Goal: Information Seeking & Learning: Check status

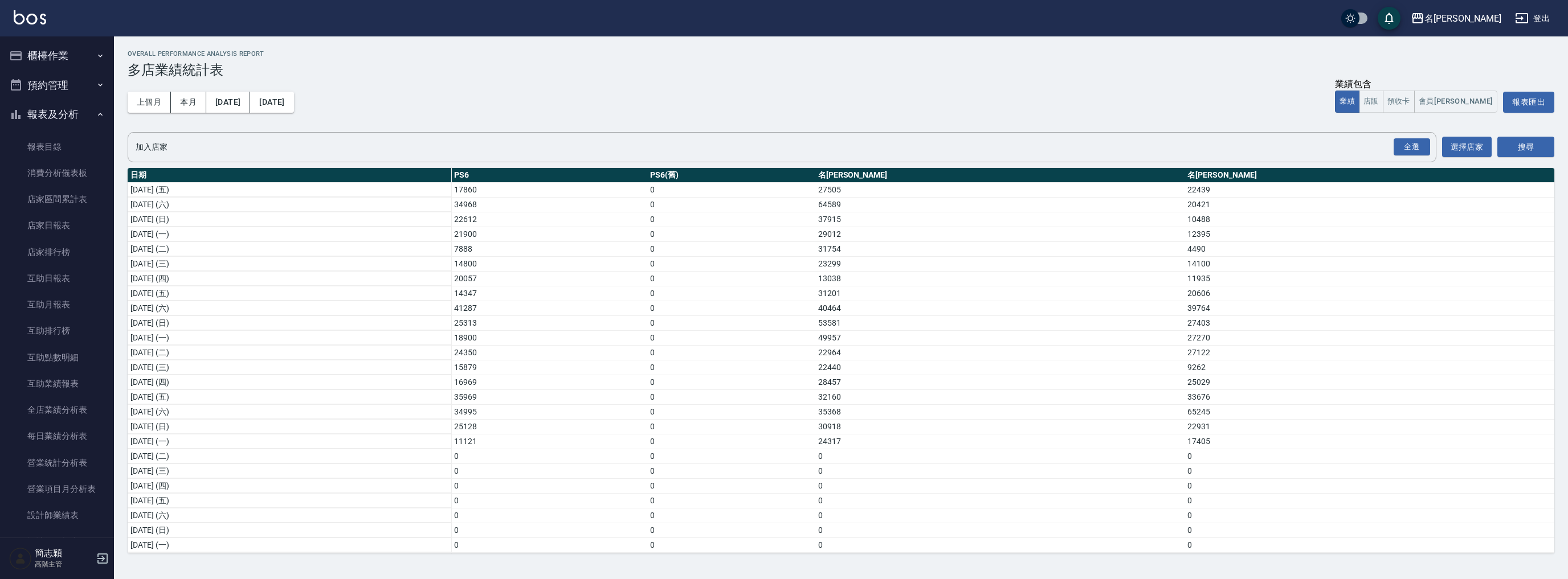
scroll to position [893, 0]
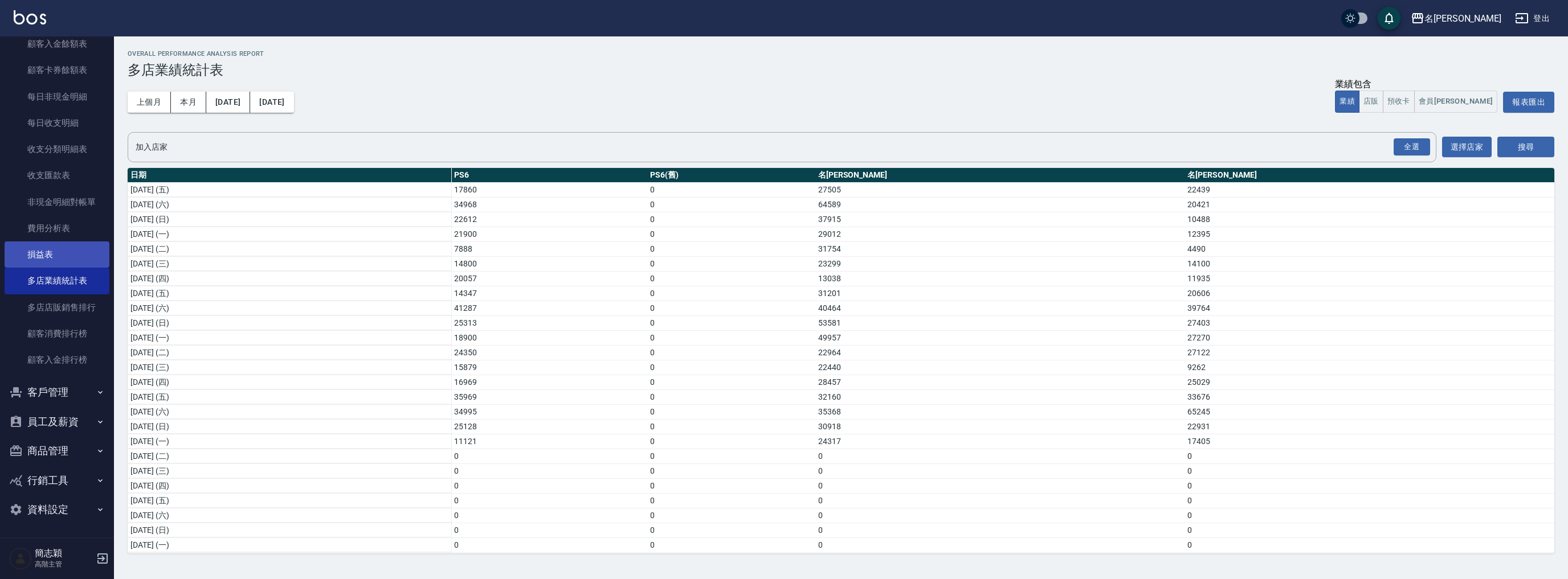
click at [74, 251] on link "損益表" at bounding box center [57, 254] width 105 height 26
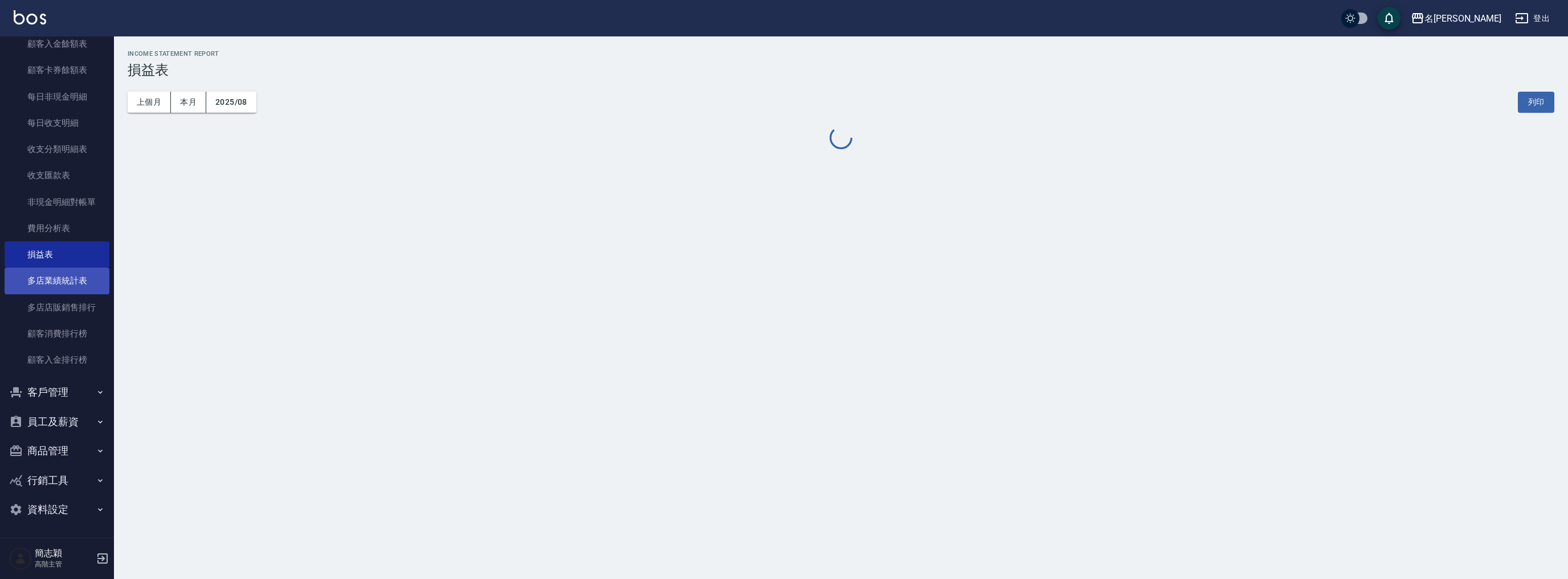
click at [80, 280] on link "多店業績統計表" at bounding box center [57, 281] width 105 height 26
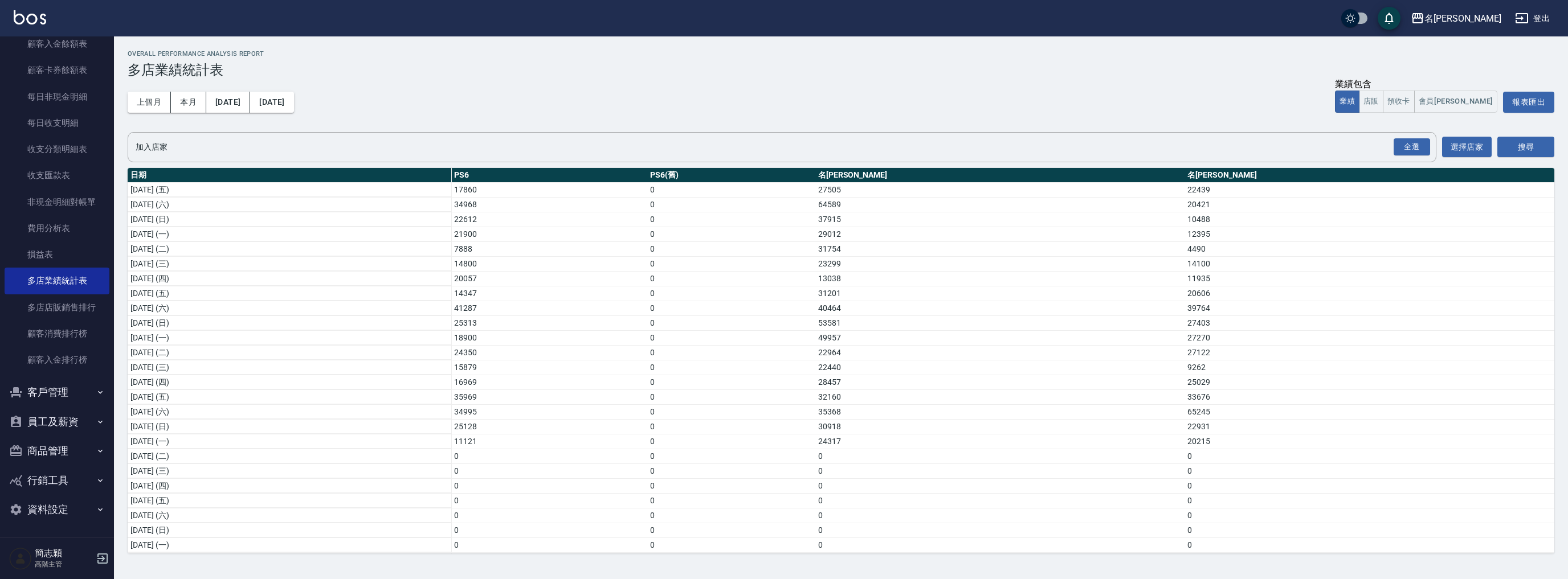
scroll to position [150, 0]
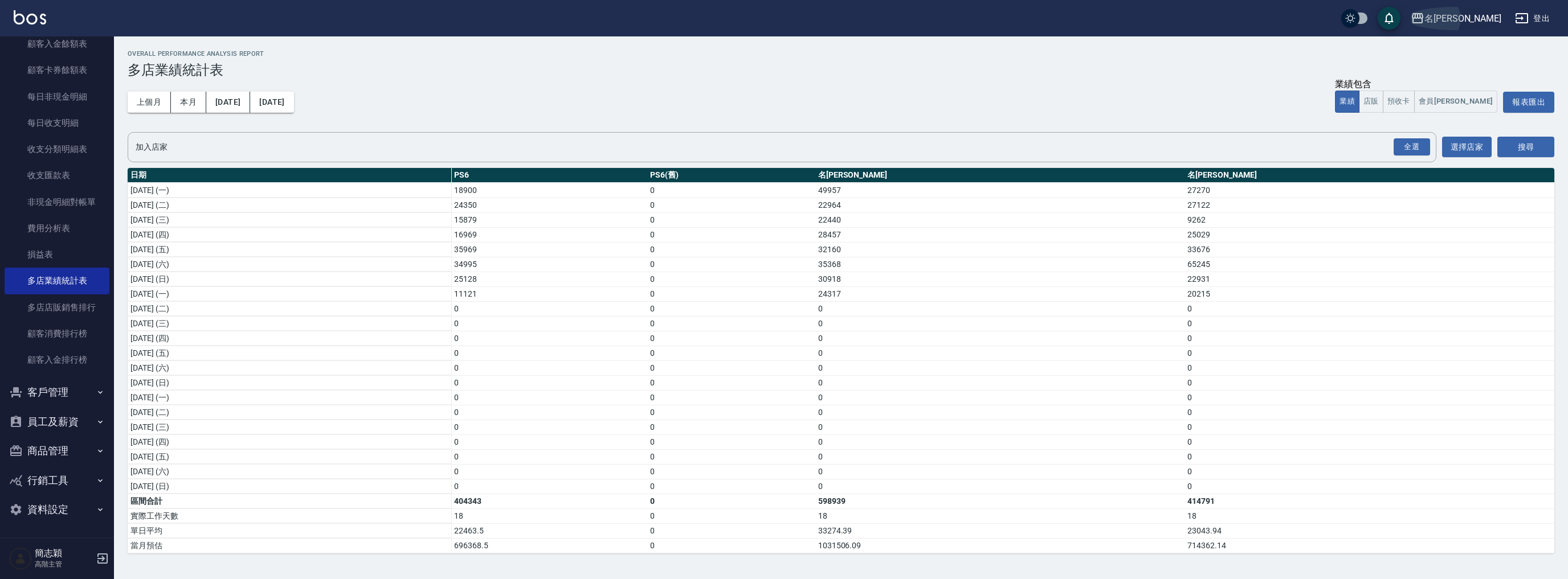
click at [1476, 15] on div "名[PERSON_NAME]" at bounding box center [1462, 18] width 77 height 14
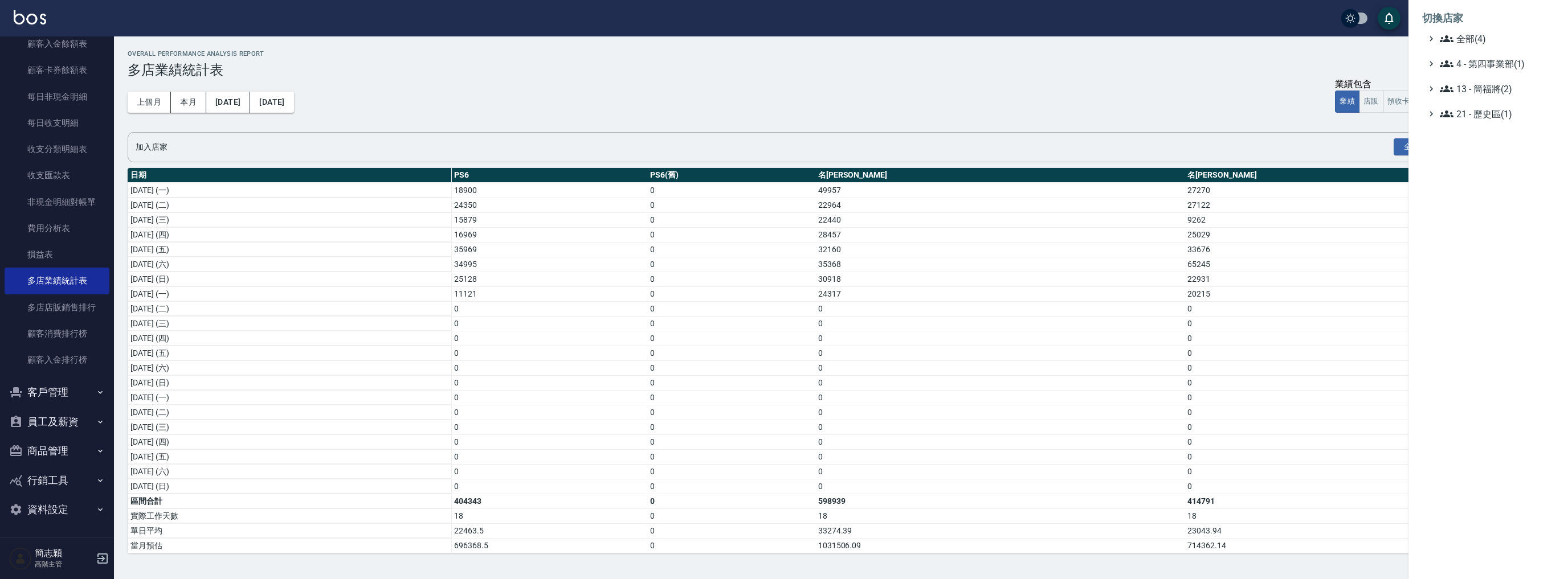
click at [1484, 30] on li "切換店家" at bounding box center [1488, 18] width 132 height 28
click at [1486, 34] on span "全部(4)" at bounding box center [1494, 38] width 110 height 13
click at [1495, 103] on div "PS6 PS6(舊) 名留中和 名[PERSON_NAME]" at bounding box center [1494, 81] width 121 height 72
click at [1499, 111] on span "名[PERSON_NAME]" at bounding box center [1494, 110] width 112 height 13
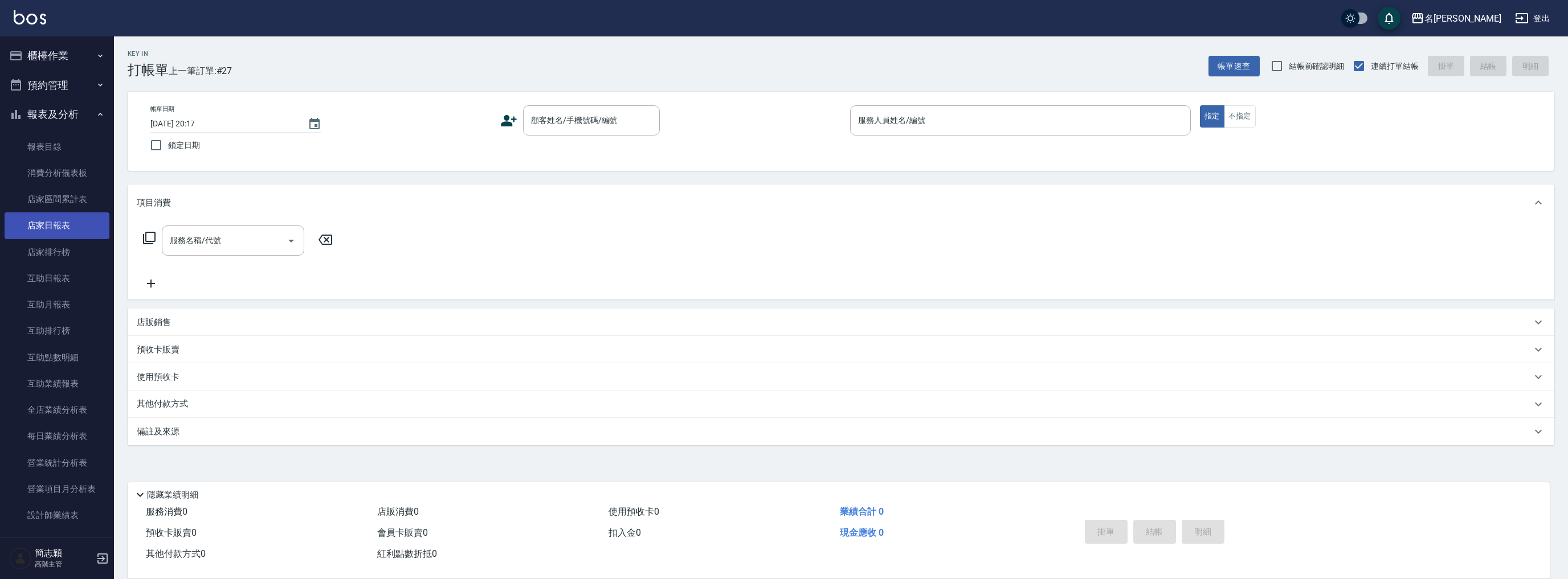
click at [76, 221] on link "店家日報表" at bounding box center [57, 225] width 105 height 26
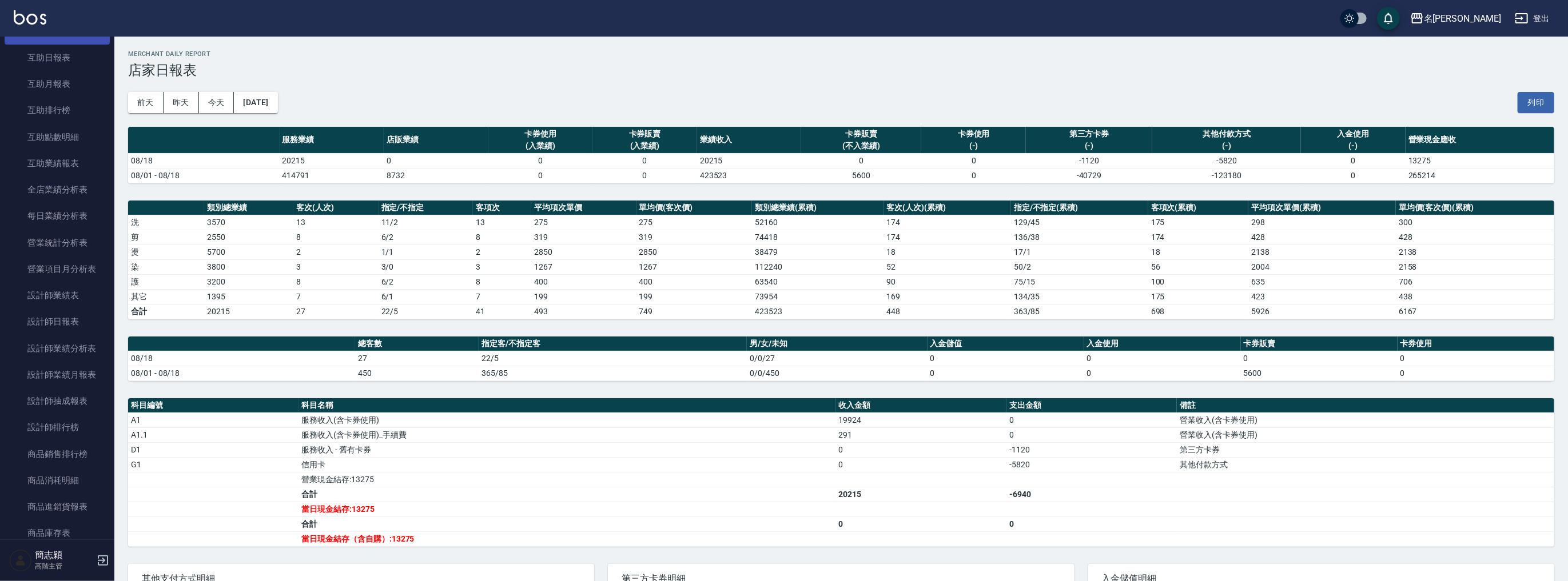
scroll to position [320, 0]
click at [73, 223] on link "設計師日報表" at bounding box center [57, 223] width 105 height 26
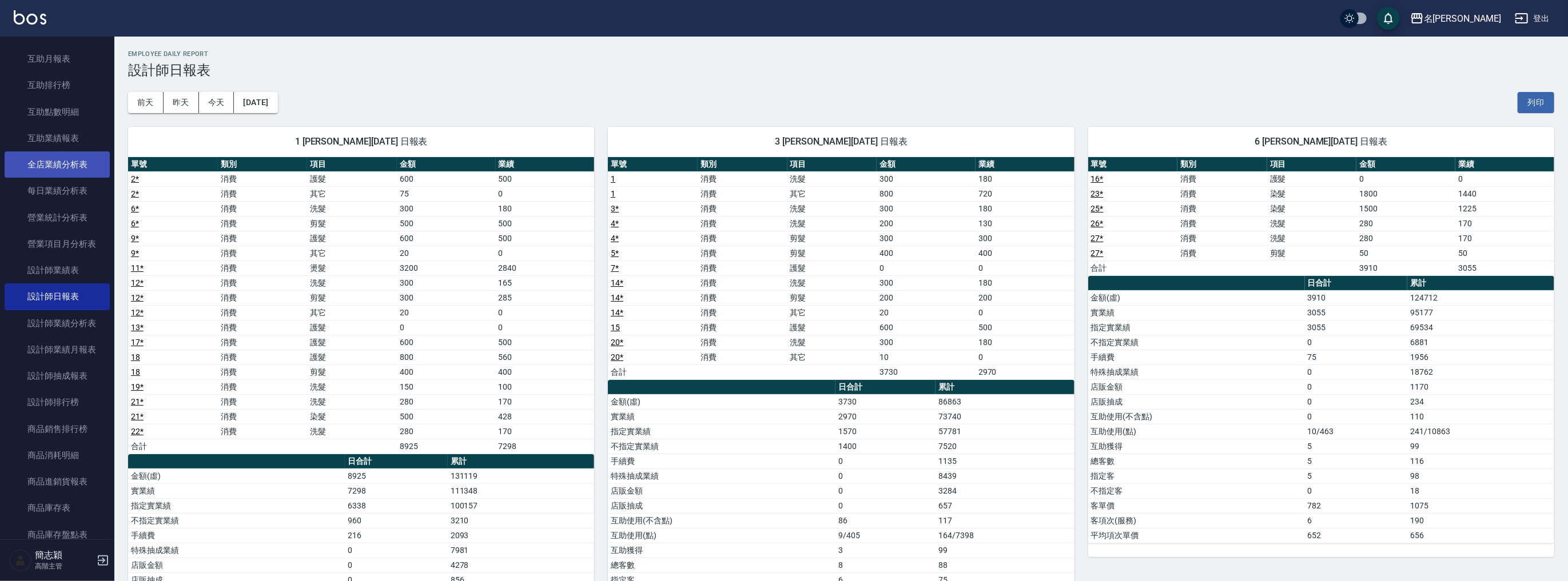
scroll to position [213, 0]
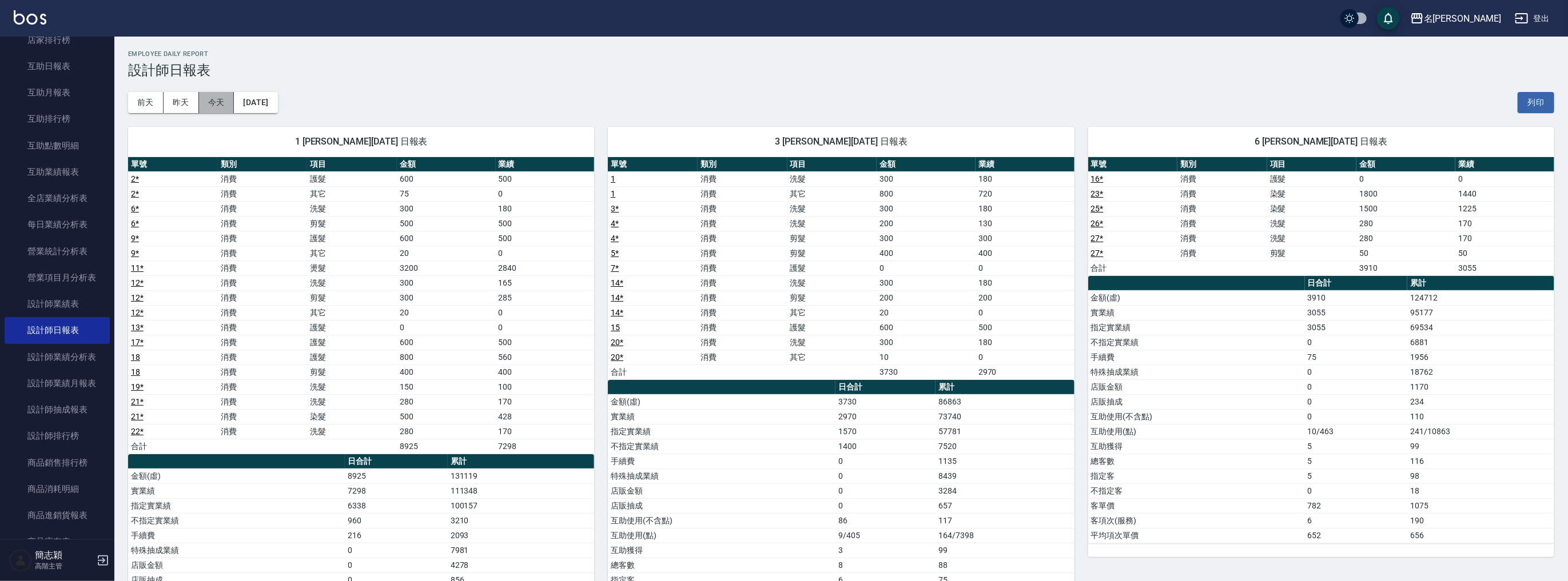
click at [211, 101] on button "今天" at bounding box center [217, 102] width 36 height 21
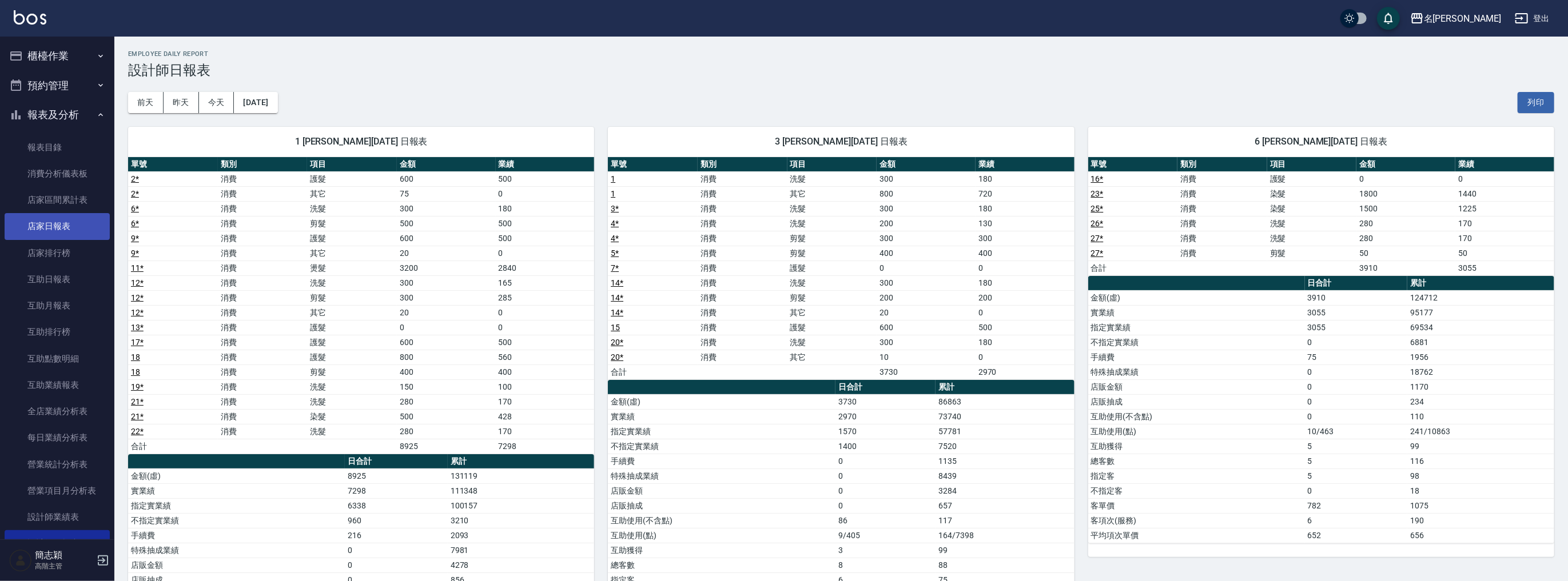
click at [70, 230] on link "店家日報表" at bounding box center [57, 226] width 105 height 26
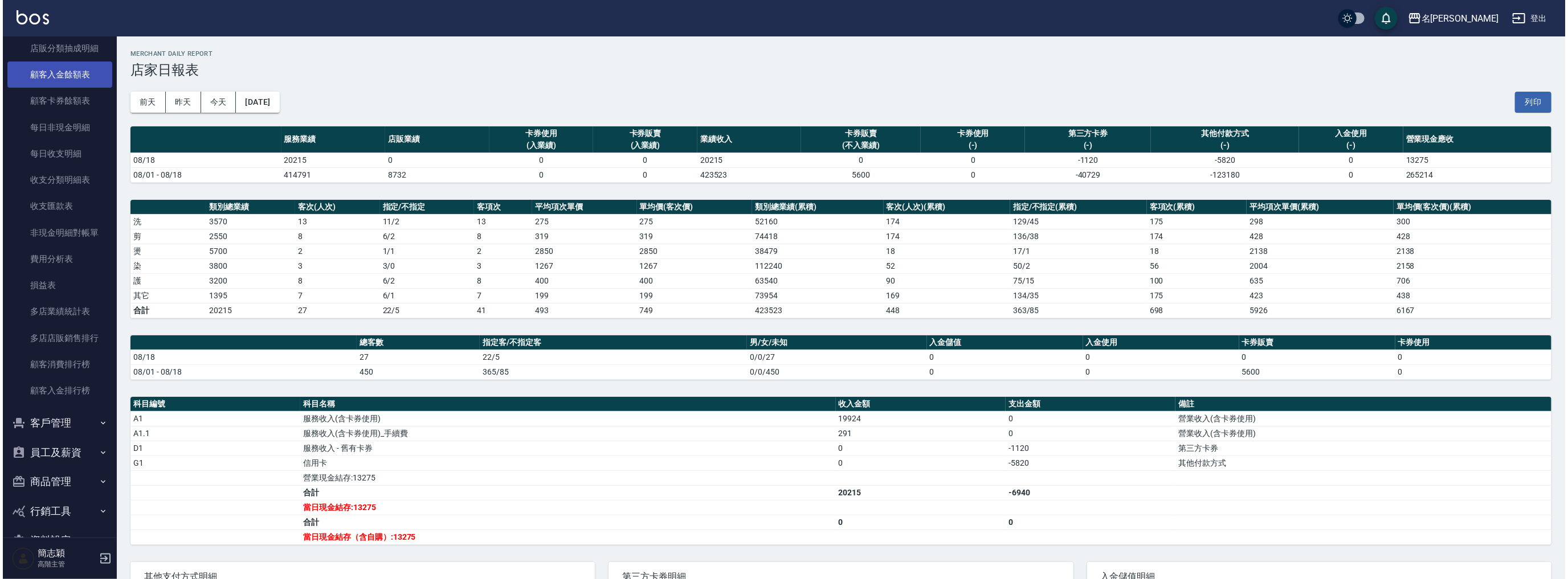
scroll to position [893, 0]
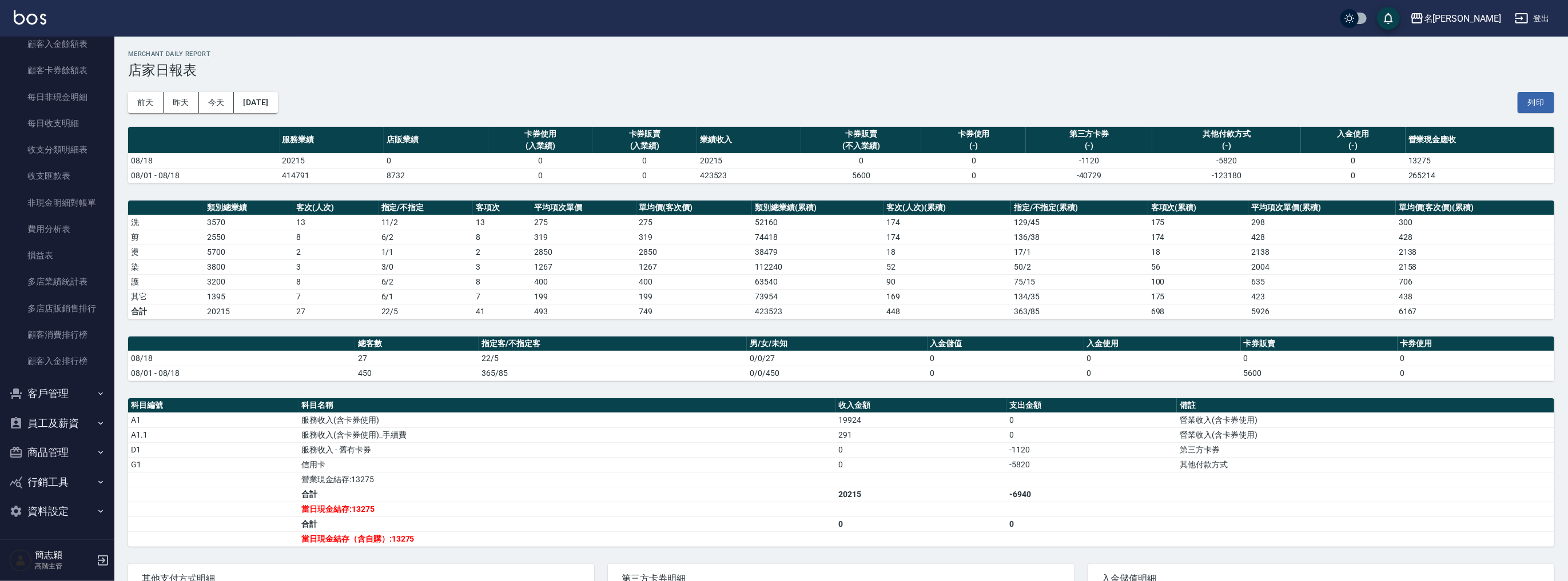
drag, startPoint x: 94, startPoint y: 302, endPoint x: 107, endPoint y: 304, distance: 13.2
click at [95, 302] on link "多店店販銷售排行" at bounding box center [57, 309] width 105 height 26
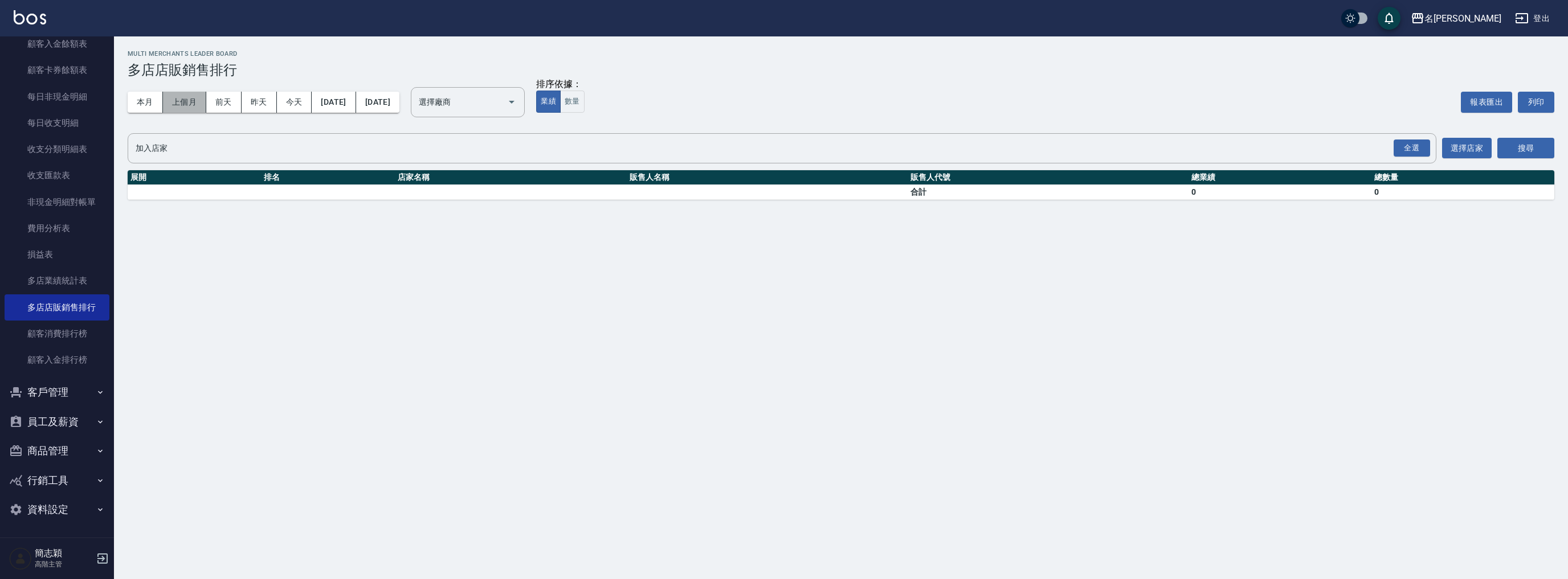
click at [192, 98] on button "上個月" at bounding box center [184, 102] width 43 height 21
click at [82, 278] on link "多店業績統計表" at bounding box center [57, 281] width 105 height 26
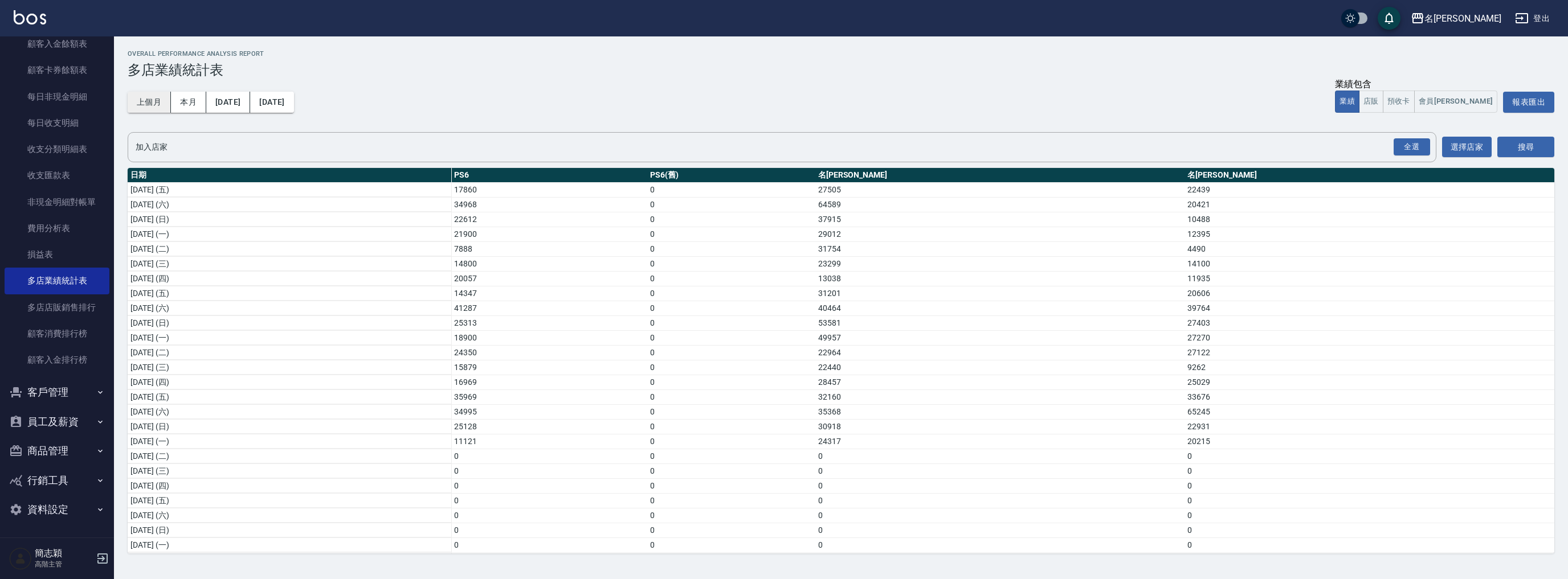
click at [155, 101] on button "上個月" at bounding box center [149, 102] width 43 height 21
click at [1383, 106] on button "店販" at bounding box center [1371, 101] width 25 height 22
click at [1524, 137] on button "搜尋" at bounding box center [1525, 147] width 57 height 21
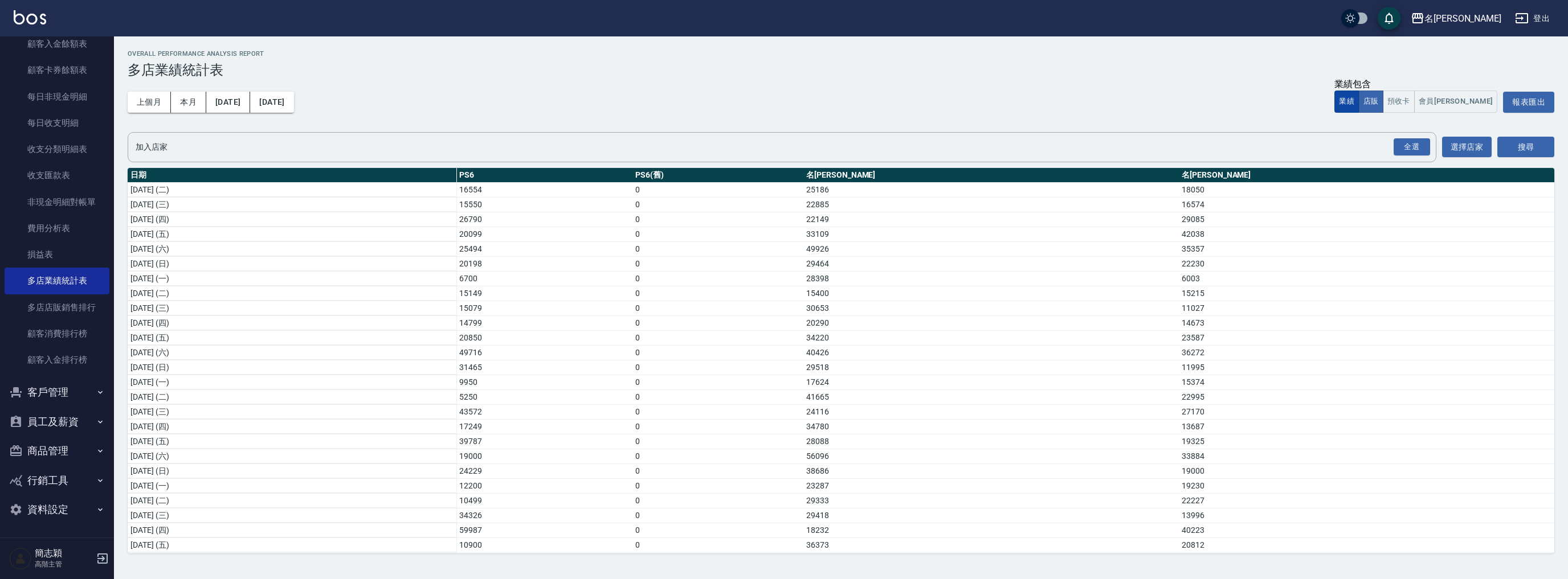
click at [1359, 96] on button "業績" at bounding box center [1346, 101] width 25 height 22
click at [1525, 152] on button "搜尋" at bounding box center [1525, 147] width 57 height 21
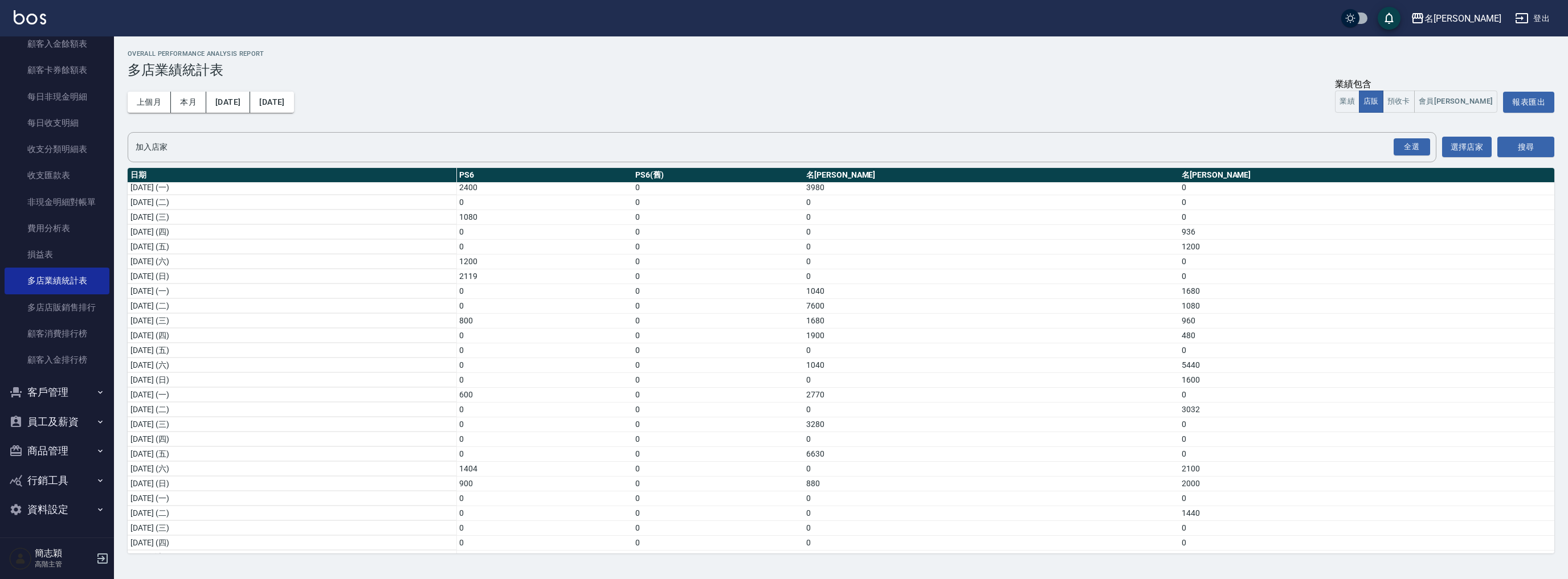
scroll to position [150, 0]
click at [1360, 103] on button "業績" at bounding box center [1347, 101] width 25 height 22
click at [1383, 100] on button "店販" at bounding box center [1371, 101] width 25 height 22
click at [1521, 144] on button "搜尋" at bounding box center [1525, 147] width 57 height 21
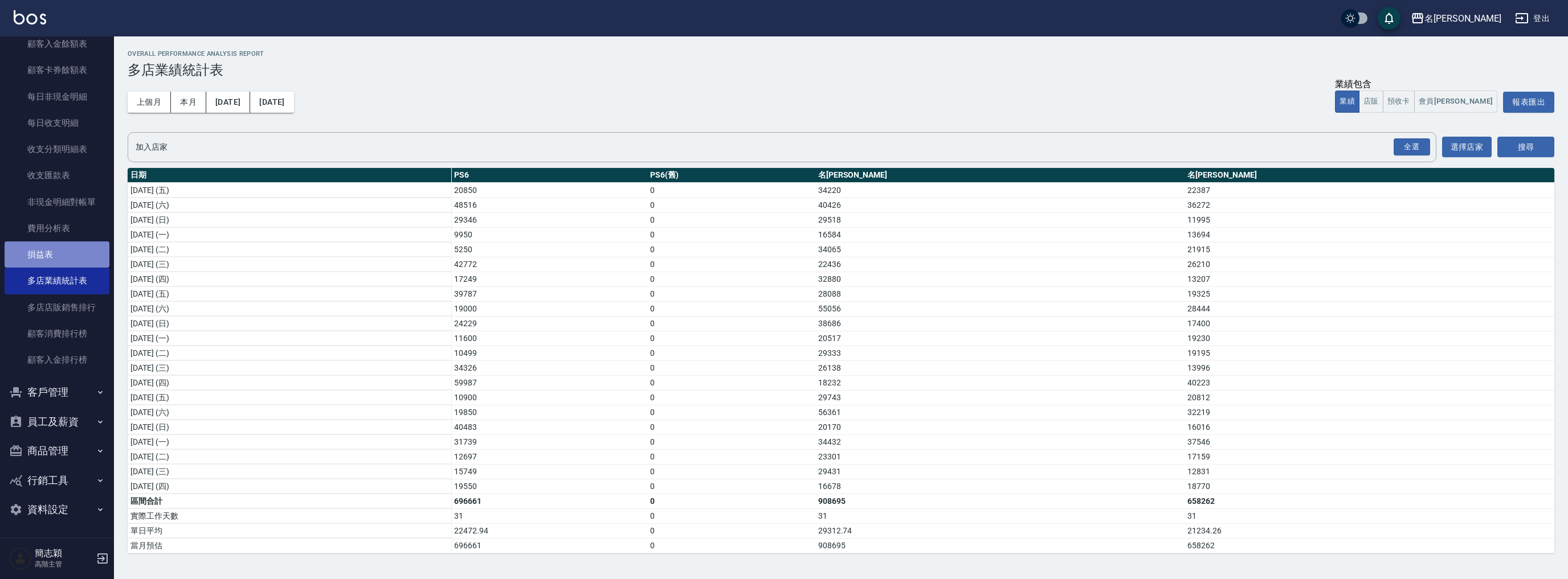
click at [90, 250] on link "損益表" at bounding box center [57, 254] width 105 height 26
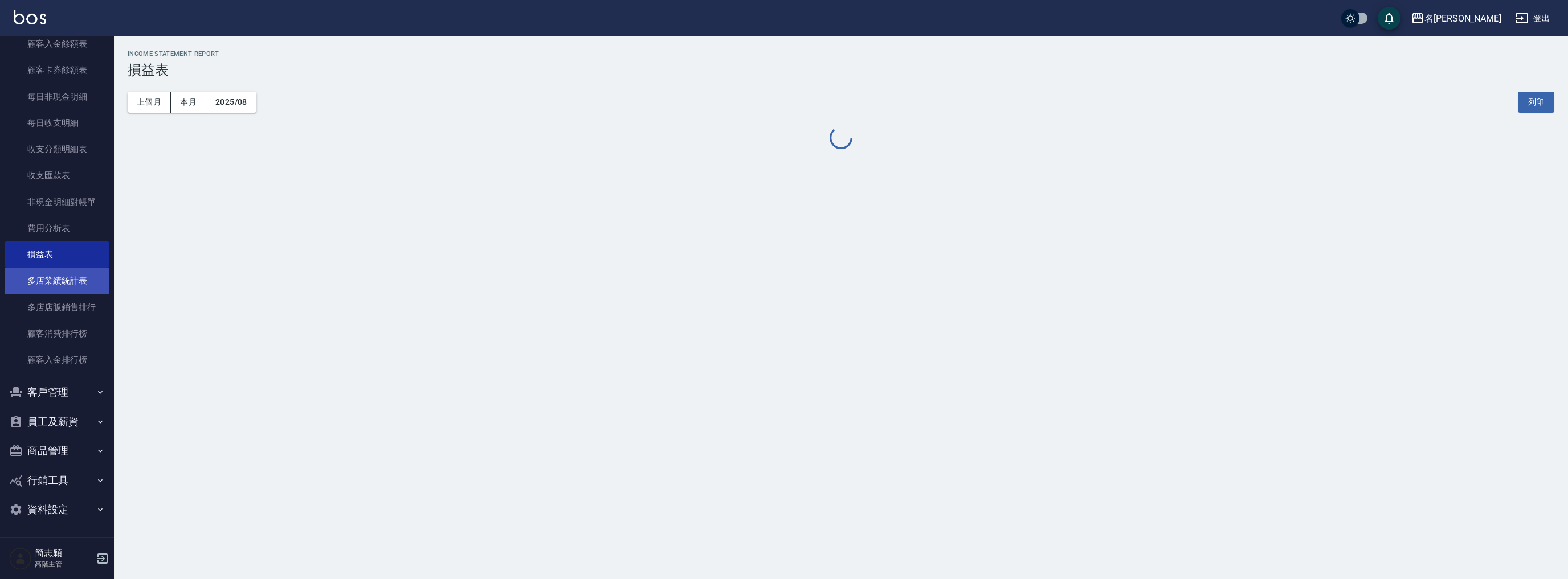
click at [81, 277] on link "多店業績統計表" at bounding box center [57, 281] width 105 height 26
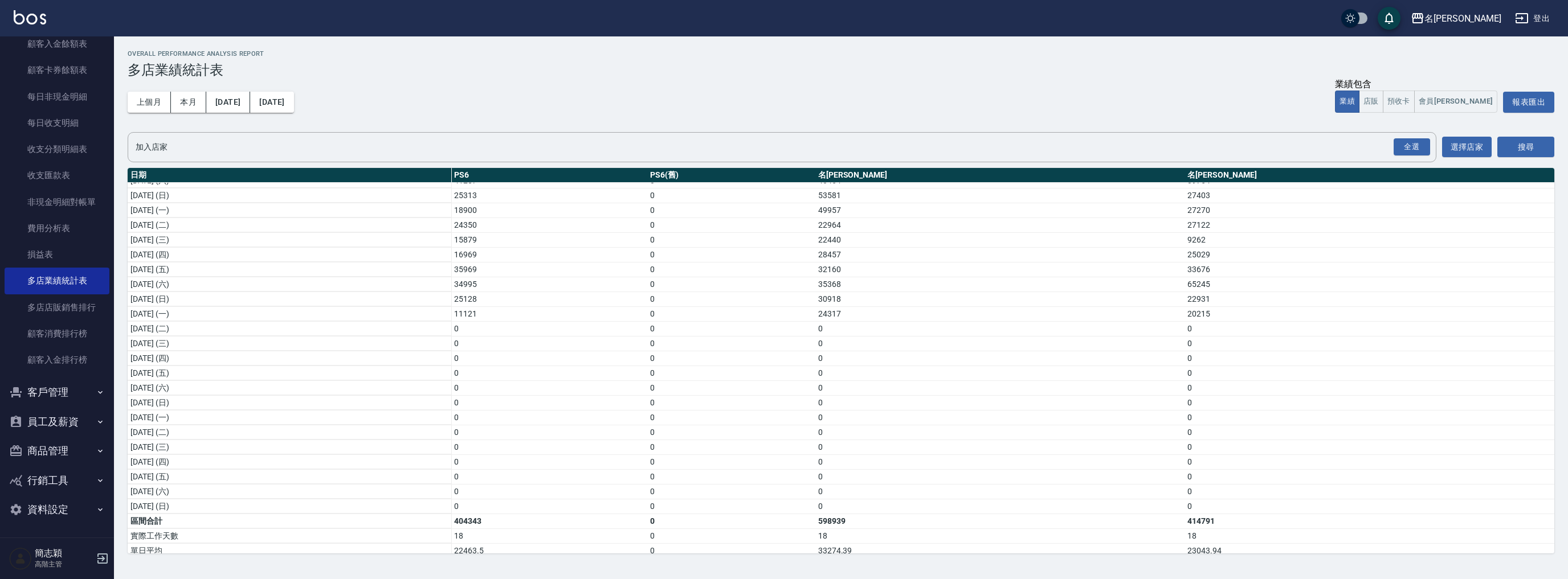
scroll to position [150, 0]
